Goal: Task Accomplishment & Management: Use online tool/utility

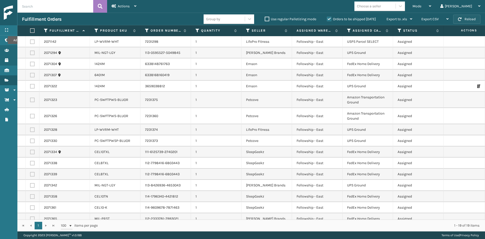
click at [465, 18] on button "Reload" at bounding box center [467, 19] width 27 height 9
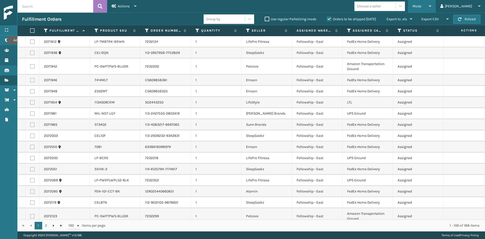
click at [422, 7] on span "Mode" at bounding box center [417, 6] width 9 height 4
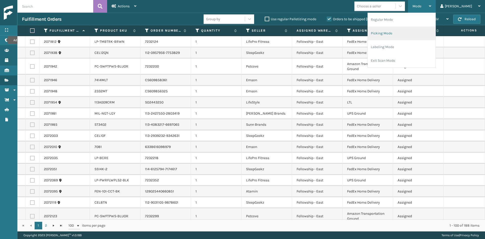
click at [415, 29] on li "Picking Mode" at bounding box center [402, 34] width 68 height 14
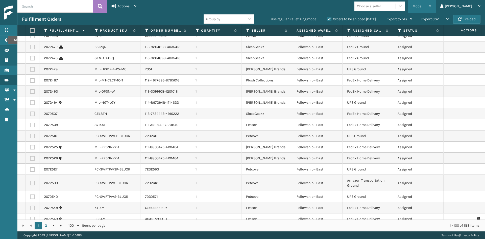
scroll to position [531, 0]
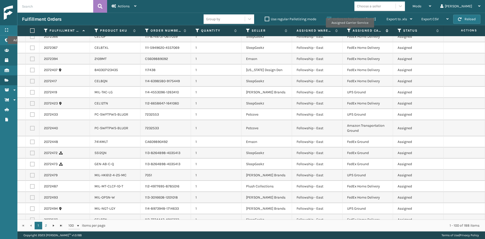
click at [349, 31] on icon at bounding box center [349, 30] width 4 height 5
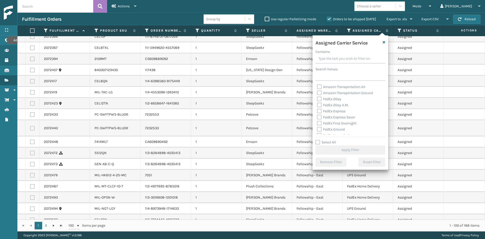
click at [334, 97] on label "FedEx 2Day" at bounding box center [329, 99] width 24 height 4
click at [318, 97] on input "FedEx 2Day" at bounding box center [317, 97] width 0 height 3
checkbox input "true"
click at [334, 105] on label "FedEx 2Day A.M." at bounding box center [333, 105] width 32 height 4
click at [318, 105] on input "FedEx 2Day A.M." at bounding box center [317, 103] width 0 height 3
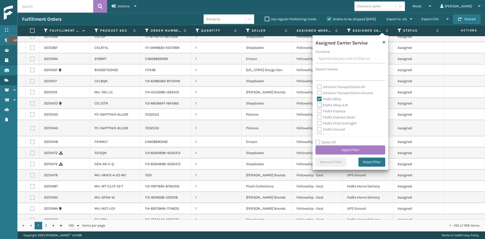
checkbox input "true"
click at [334, 113] on label "FedEx Express" at bounding box center [331, 111] width 29 height 4
click at [318, 111] on input "FedEx Express" at bounding box center [317, 109] width 0 height 3
checkbox input "true"
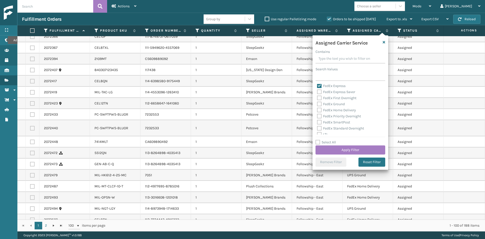
click at [335, 93] on label "FedEx Express Saver" at bounding box center [336, 92] width 38 height 4
click at [318, 92] on input "FedEx Express Saver" at bounding box center [317, 90] width 0 height 3
checkbox input "true"
click at [334, 98] on label "FedEx First Overnight" at bounding box center [336, 98] width 39 height 4
click at [318, 98] on input "FedEx First Overnight" at bounding box center [317, 96] width 0 height 3
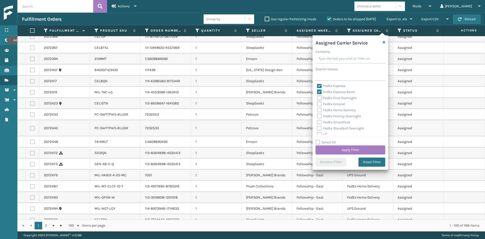
checkbox input "true"
click at [334, 103] on label "FedEx Ground" at bounding box center [331, 104] width 28 height 4
click at [318, 103] on input "FedEx Ground" at bounding box center [317, 102] width 0 height 3
checkbox input "true"
click at [334, 109] on label "FedEx Home Delivery" at bounding box center [336, 110] width 39 height 4
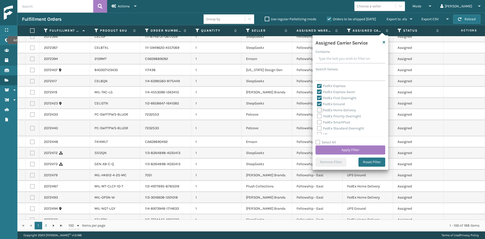
click at [318, 109] on input "FedEx Home Delivery" at bounding box center [317, 108] width 0 height 3
checkbox input "true"
click at [336, 115] on label "FedEx Priority Overnight" at bounding box center [339, 116] width 44 height 4
click at [318, 115] on input "FedEx Priority Overnight" at bounding box center [317, 114] width 0 height 3
checkbox input "true"
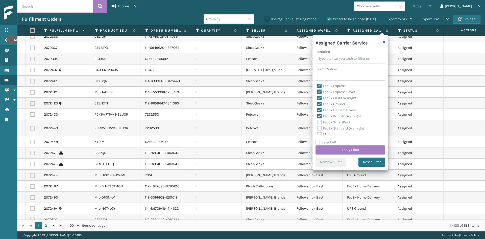
scroll to position [51, 0]
click at [335, 96] on label "FedEx SmartPost" at bounding box center [333, 97] width 33 height 4
click at [318, 96] on input "FedEx SmartPost" at bounding box center [317, 95] width 0 height 3
checkbox input "true"
click at [335, 103] on label "FedEx Standard Overnight" at bounding box center [340, 103] width 47 height 4
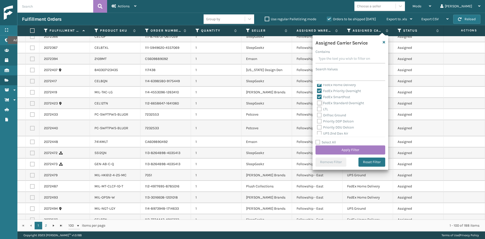
click at [318, 103] on input "FedEx Standard Overnight" at bounding box center [317, 101] width 0 height 3
checkbox input "true"
click at [370, 151] on button "Apply Filter" at bounding box center [351, 149] width 70 height 9
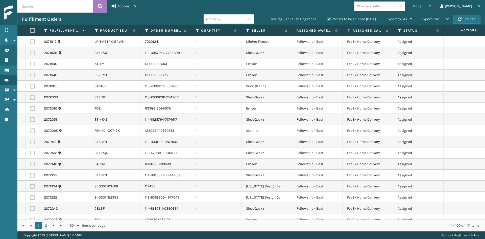
click at [381, 7] on div "Choose a seller" at bounding box center [369, 6] width 24 height 5
type input "SLE"
click at [392, 15] on div "SleepGeekz" at bounding box center [380, 18] width 51 height 9
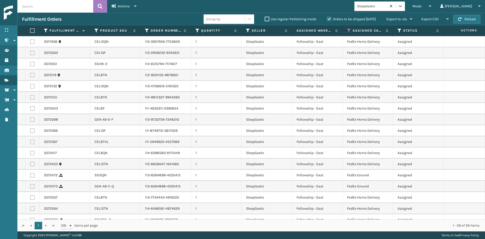
click at [30, 27] on th at bounding box center [33, 30] width 14 height 11
click at [33, 30] on label at bounding box center [31, 30] width 3 height 5
click at [30, 30] on input "checkbox" at bounding box center [30, 30] width 0 height 3
checkbox input "true"
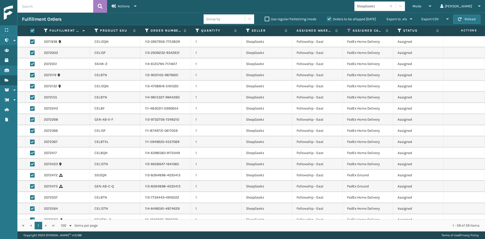
checkbox input "true"
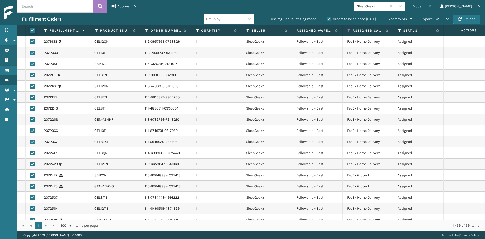
checkbox input "true"
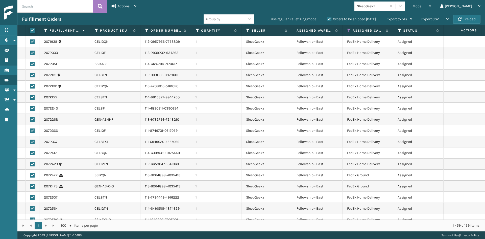
checkbox input "true"
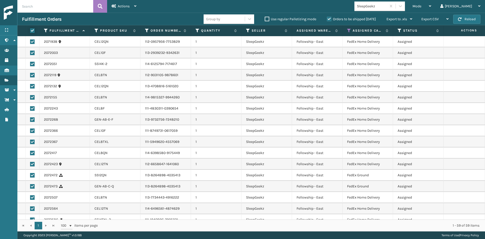
checkbox input "true"
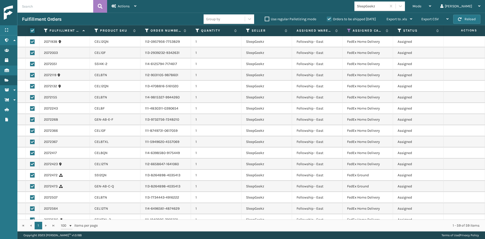
checkbox input "true"
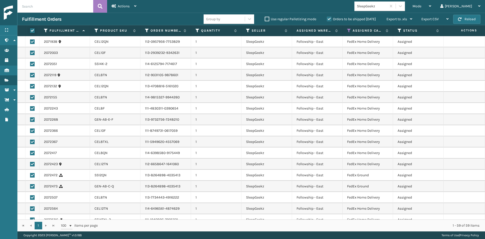
checkbox input "true"
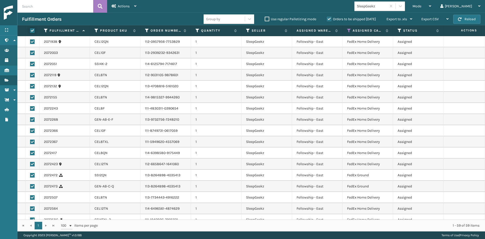
checkbox input "true"
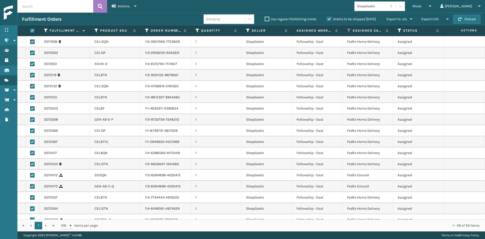
checkbox input "true"
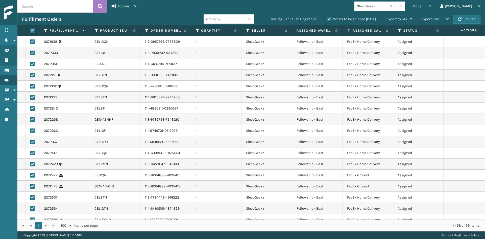
checkbox input "true"
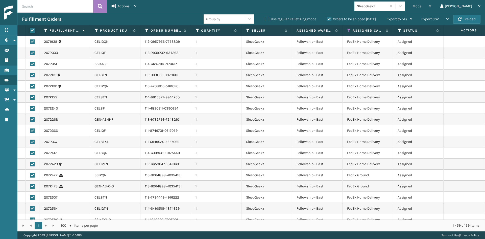
checkbox input "true"
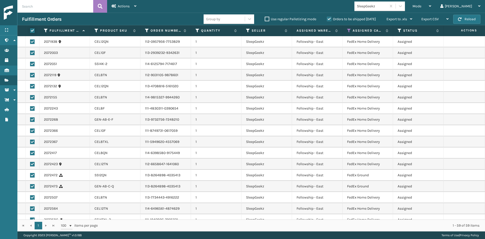
checkbox input "true"
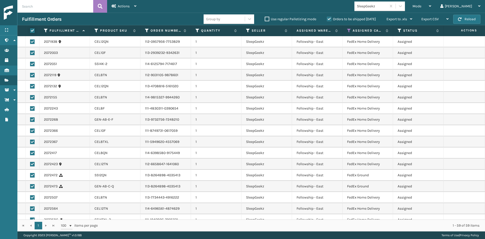
checkbox input "true"
click at [125, 1] on div "Actions" at bounding box center [124, 6] width 25 height 13
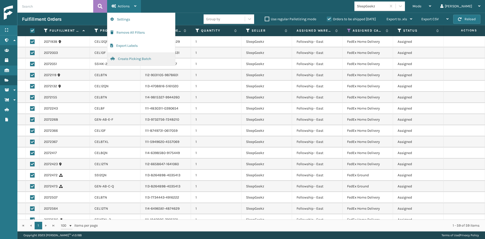
click at [128, 59] on button "Create Picking Batch" at bounding box center [141, 58] width 68 height 13
